Goal: Information Seeking & Learning: Learn about a topic

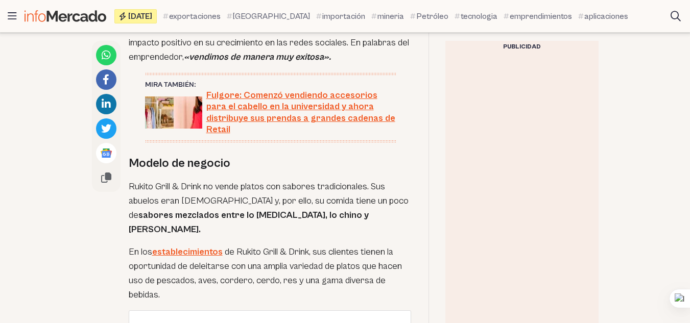
scroll to position [1744, 0]
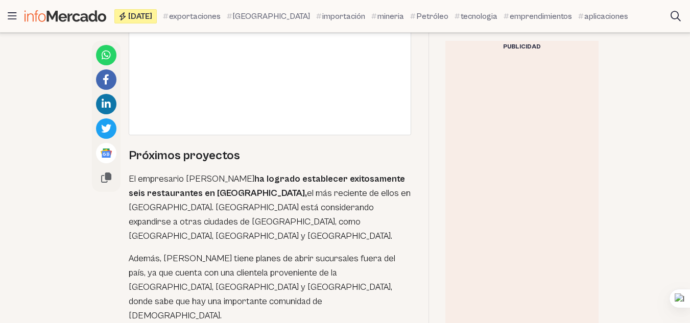
scroll to position [2399, 0]
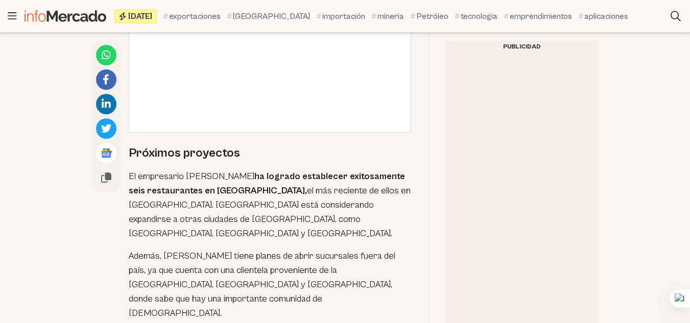
scroll to position [2464, 0]
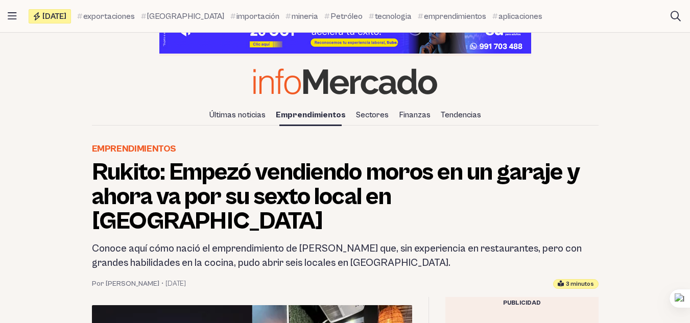
scroll to position [39, 0]
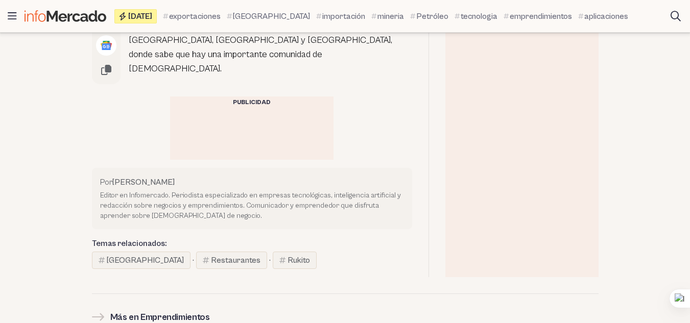
scroll to position [2662, 0]
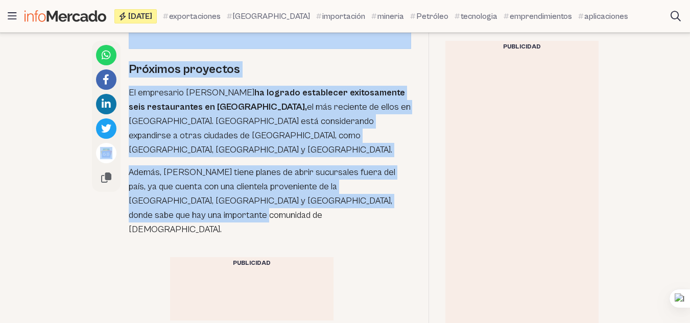
drag, startPoint x: 84, startPoint y: 149, endPoint x: 332, endPoint y: 155, distance: 248.2
copy div "Últimas noticias Emprendimientos Sectores Finanzas Tendencias Emprendimientos R…"
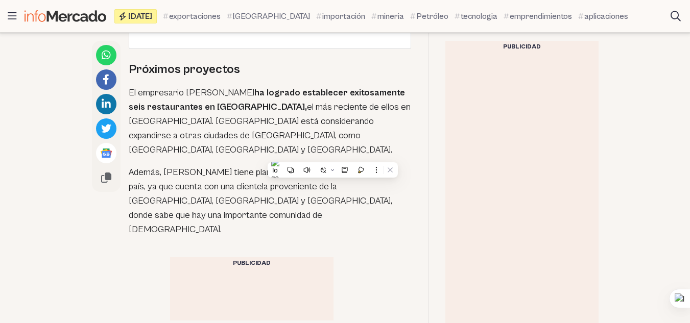
click at [235, 270] on div at bounding box center [251, 295] width 163 height 51
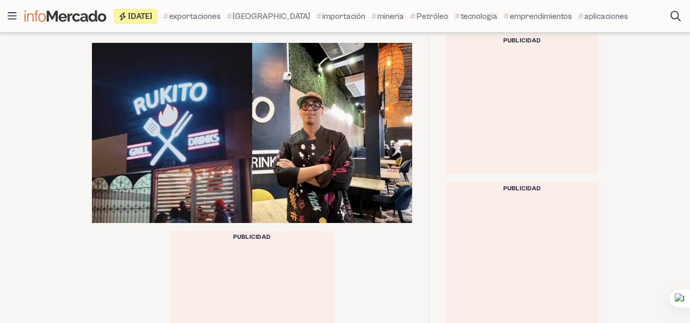
scroll to position [303, 0]
